Goal: Transaction & Acquisition: Obtain resource

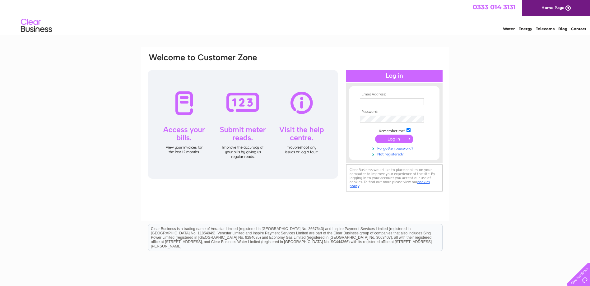
type input "hayley.costello@sureserve.co.uk"
click at [392, 139] on input "submit" at bounding box center [394, 139] width 38 height 9
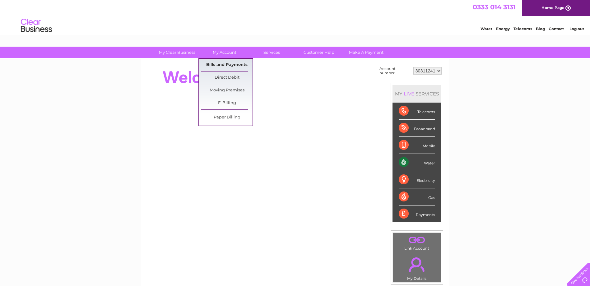
click at [232, 65] on link "Bills and Payments" at bounding box center [226, 65] width 51 height 12
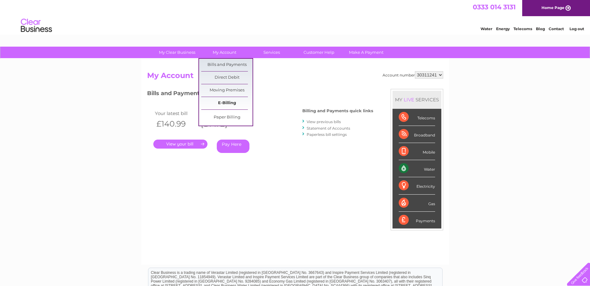
click at [230, 105] on link "E-Billing" at bounding box center [226, 103] width 51 height 12
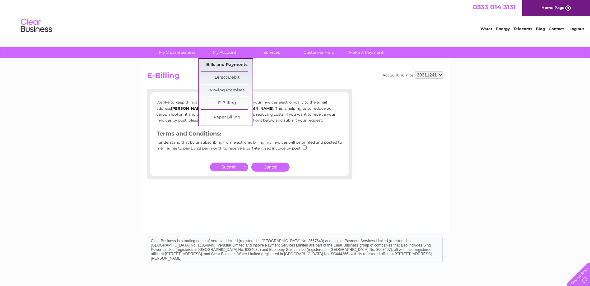
click at [230, 63] on link "Bills and Payments" at bounding box center [226, 65] width 51 height 12
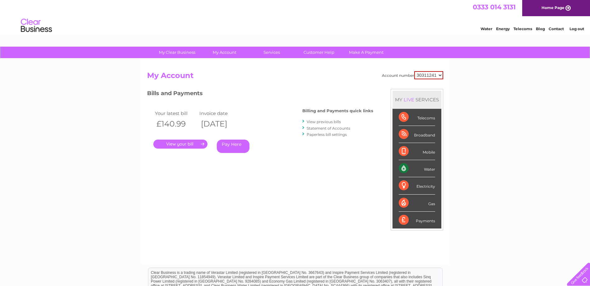
click at [176, 142] on link "." at bounding box center [180, 144] width 54 height 9
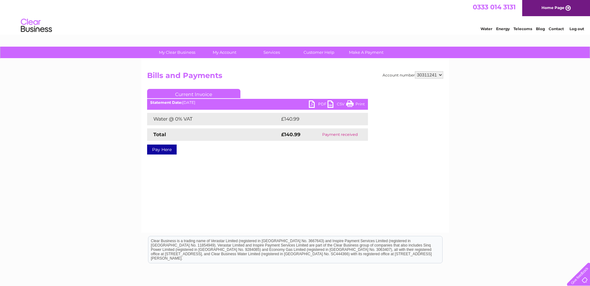
click at [319, 103] on link "PDF" at bounding box center [318, 104] width 19 height 9
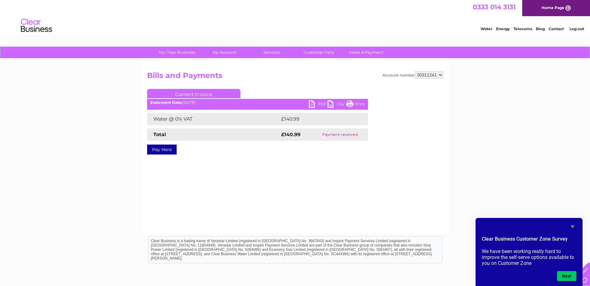
click at [310, 187] on div "Account number 30311241 Bills and Payments Current Invoice PDF CSV Print £140.99" at bounding box center [295, 146] width 308 height 174
click at [319, 105] on link "PDF" at bounding box center [318, 104] width 19 height 9
drag, startPoint x: 582, startPoint y: 2, endPoint x: 201, endPoint y: 210, distance: 433.5
click at [230, 194] on div "Account number 30311241 Bills and Payments Current Invoice PDF CSV Print £140.99" at bounding box center [295, 146] width 308 height 174
